Goal: Task Accomplishment & Management: Complete application form

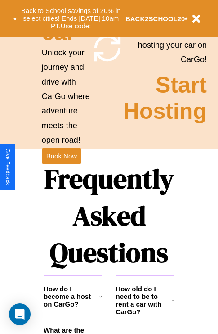
scroll to position [1091, 0]
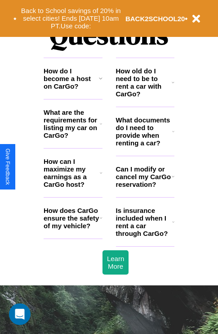
click at [73, 230] on h3 "How does CarGo ensure the safety of my vehicle?" at bounding box center [72, 218] width 56 height 23
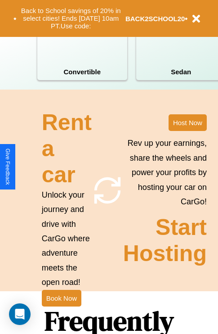
scroll to position [139, 0]
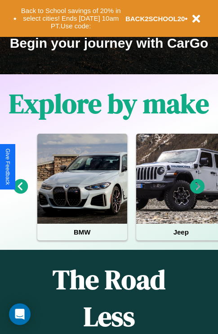
click at [20, 193] on icon at bounding box center [21, 186] width 15 height 15
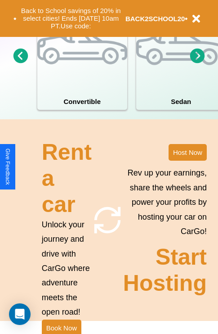
scroll to position [701, 0]
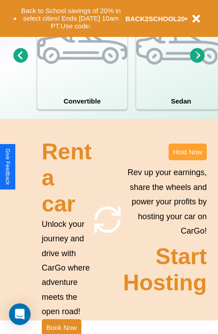
click at [188, 160] on button "Host Now" at bounding box center [188, 152] width 38 height 17
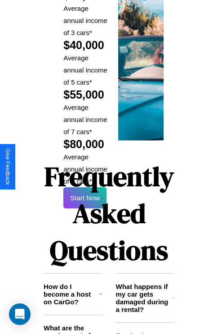
scroll to position [1325, 0]
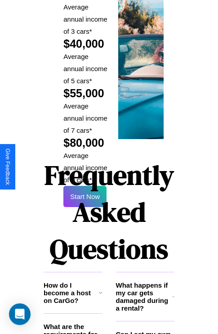
click at [85, 167] on h1 "Frequently Asked Questions" at bounding box center [109, 212] width 131 height 120
